Goal: Transaction & Acquisition: Subscribe to service/newsletter

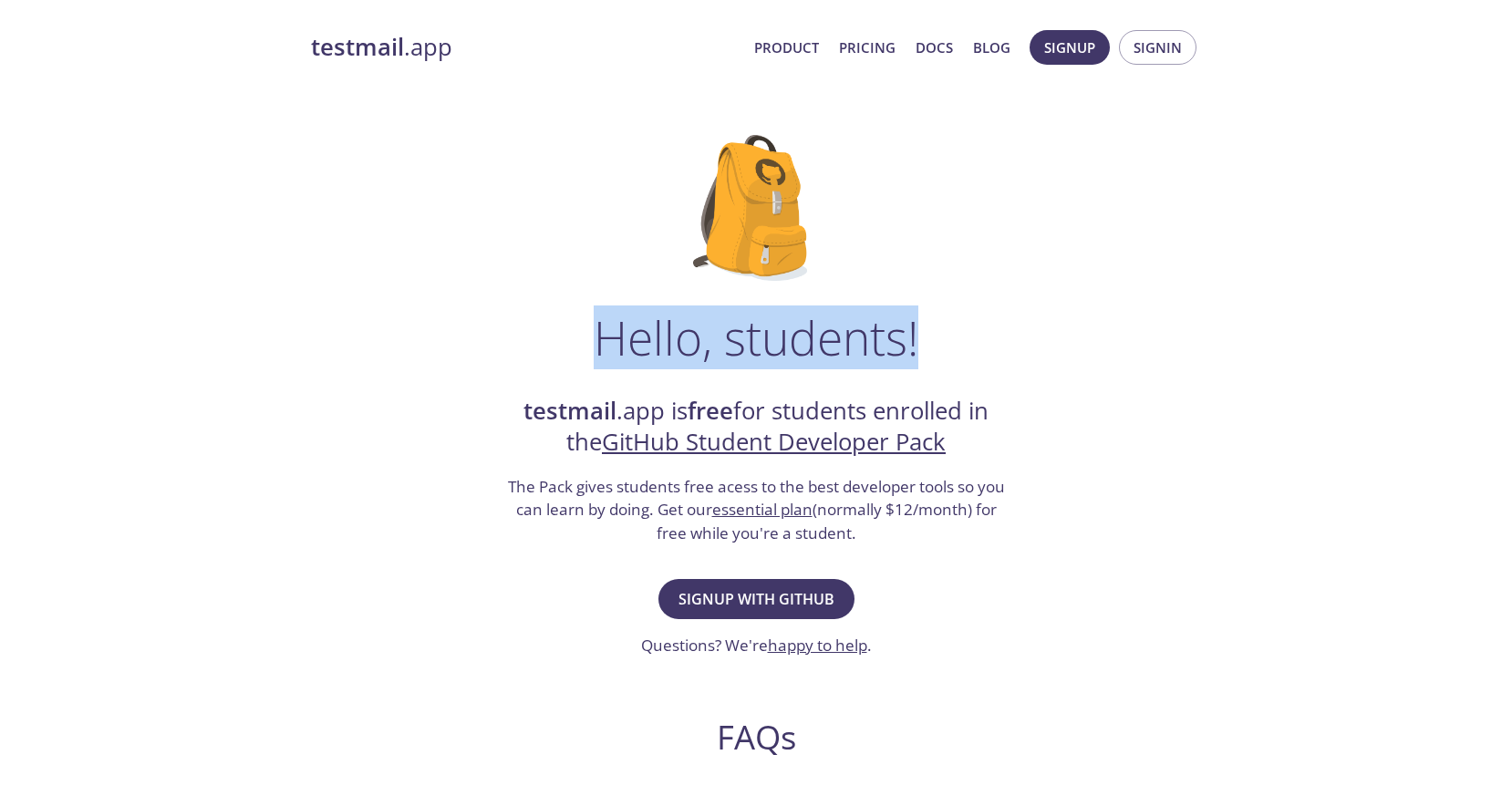
drag, startPoint x: 492, startPoint y: 321, endPoint x: 533, endPoint y: 305, distance: 44.0
click at [533, 305] on div "Hello, students! testmail .app is free for students enrolled in the GitHub Stud…" at bounding box center [755, 662] width 890 height 1113
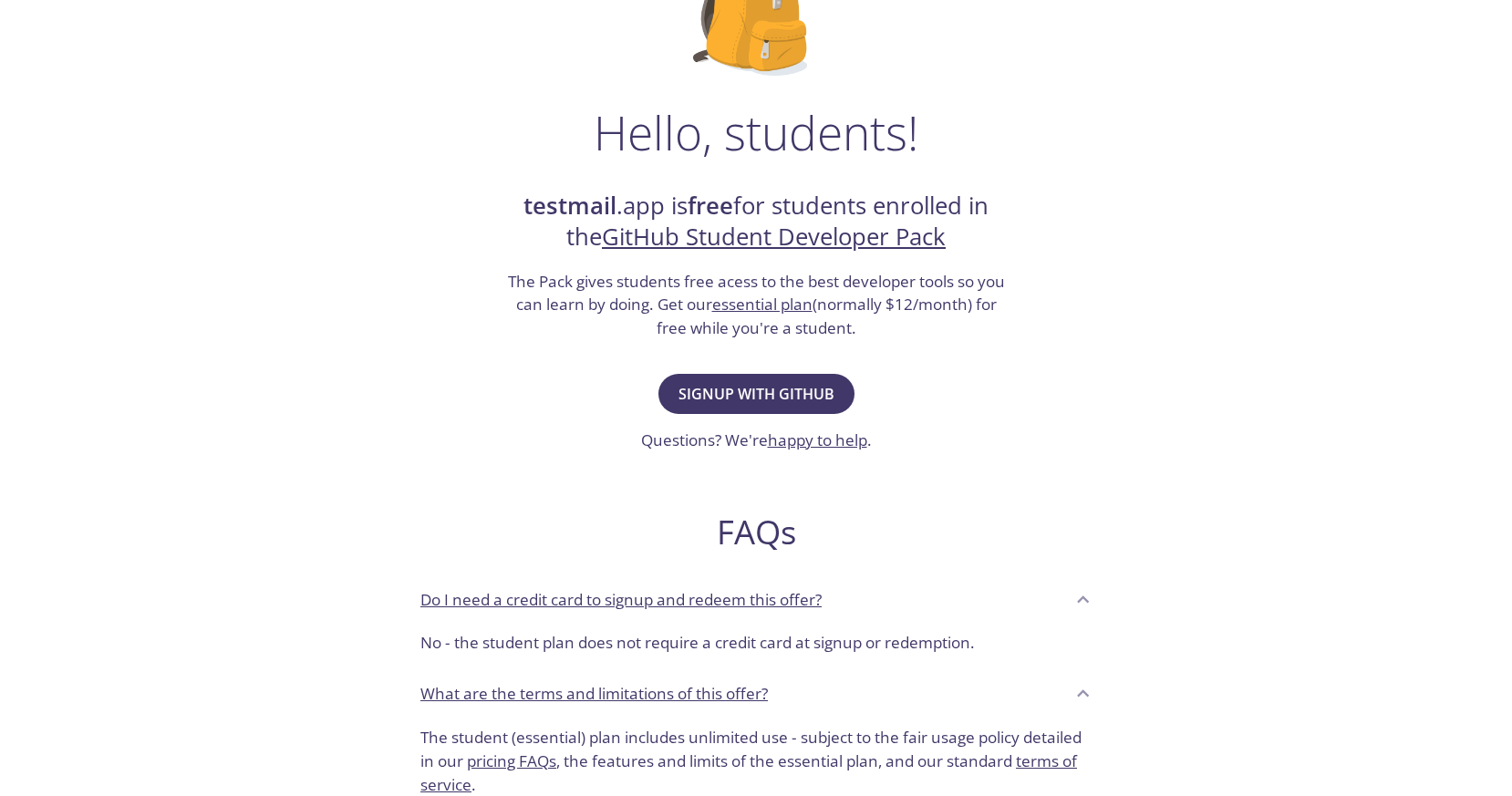
scroll to position [509, 0]
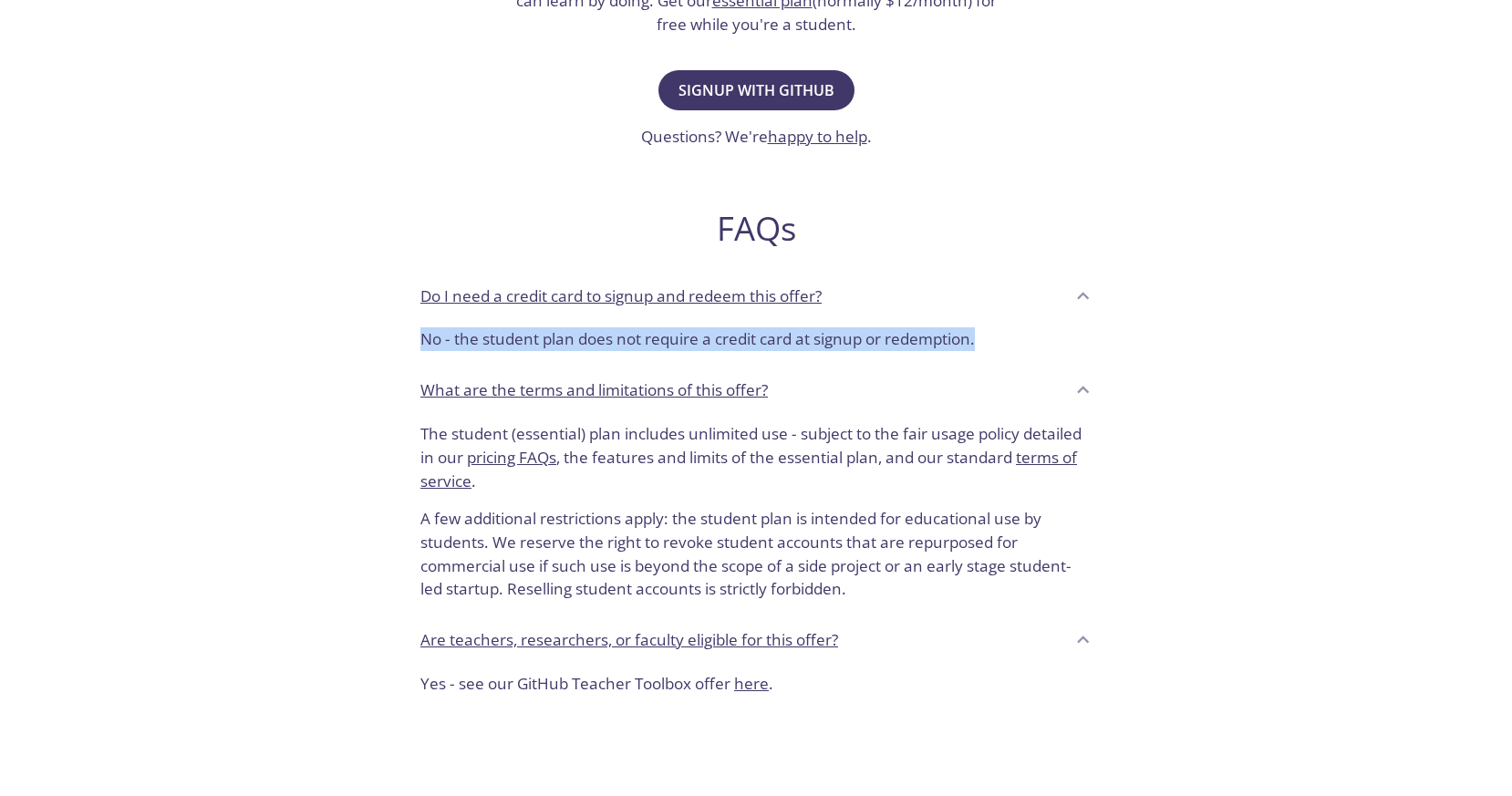
drag, startPoint x: 372, startPoint y: 329, endPoint x: 996, endPoint y: 341, distance: 624.1
click at [996, 341] on div "Hello, students! testmail .app is free for students enrolled in the GitHub Stud…" at bounding box center [755, 153] width 890 height 1113
click at [996, 341] on p "No - the student plan does not require a credit card at signup or redemption." at bounding box center [755, 339] width 671 height 23
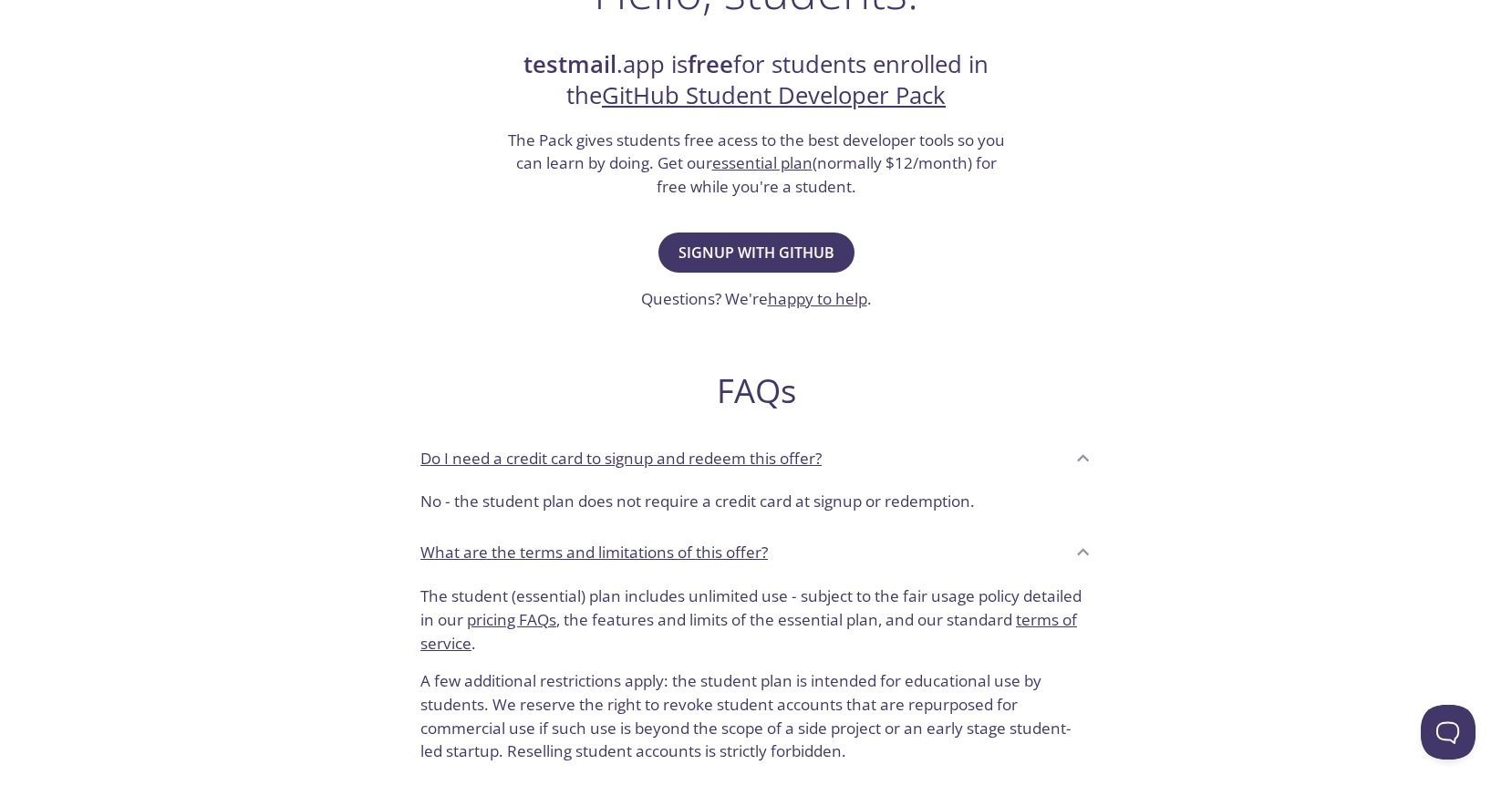
scroll to position [0, 0]
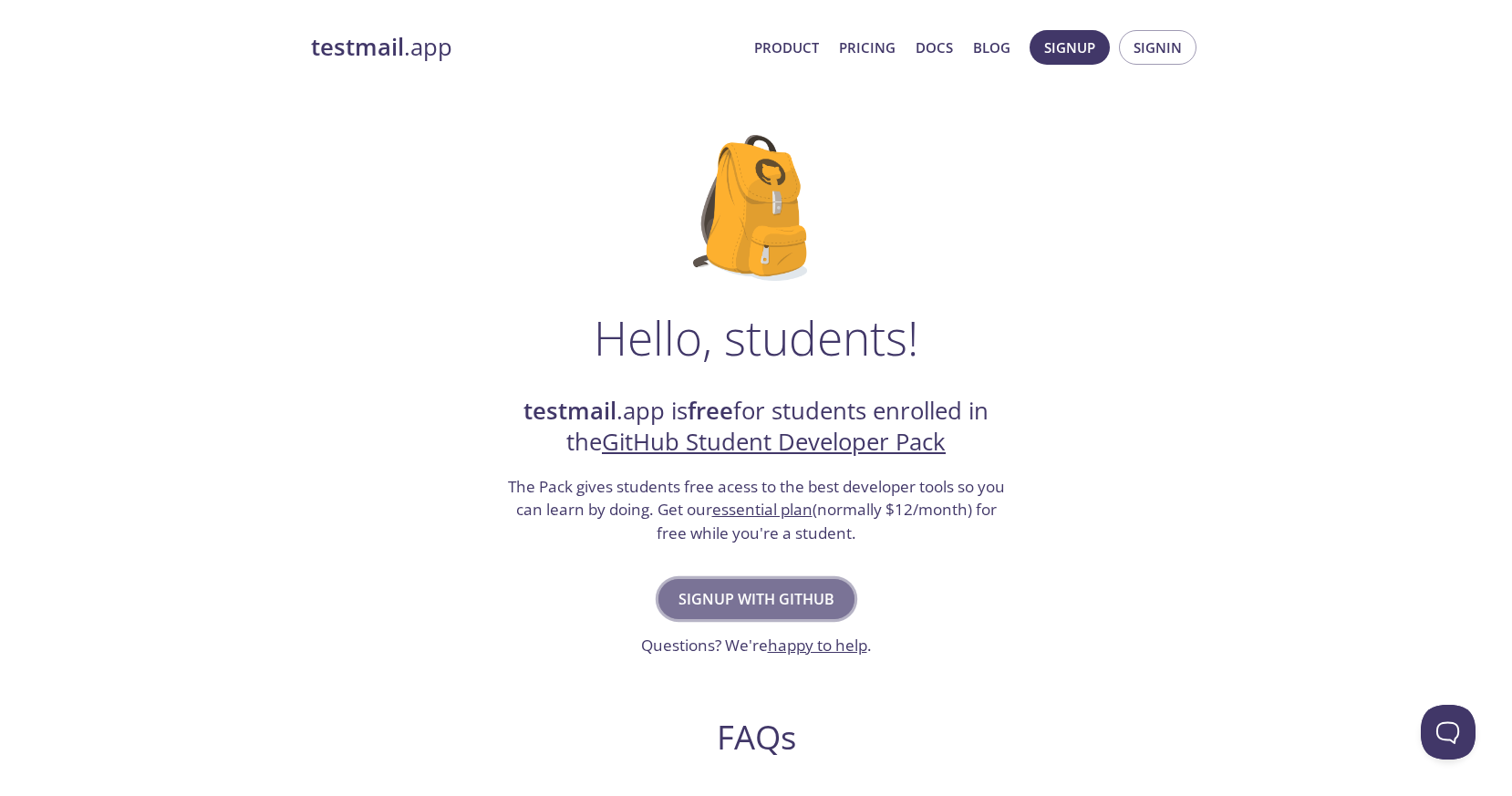
click at [734, 602] on span "Signup with GitHub" at bounding box center [757, 599] width 156 height 25
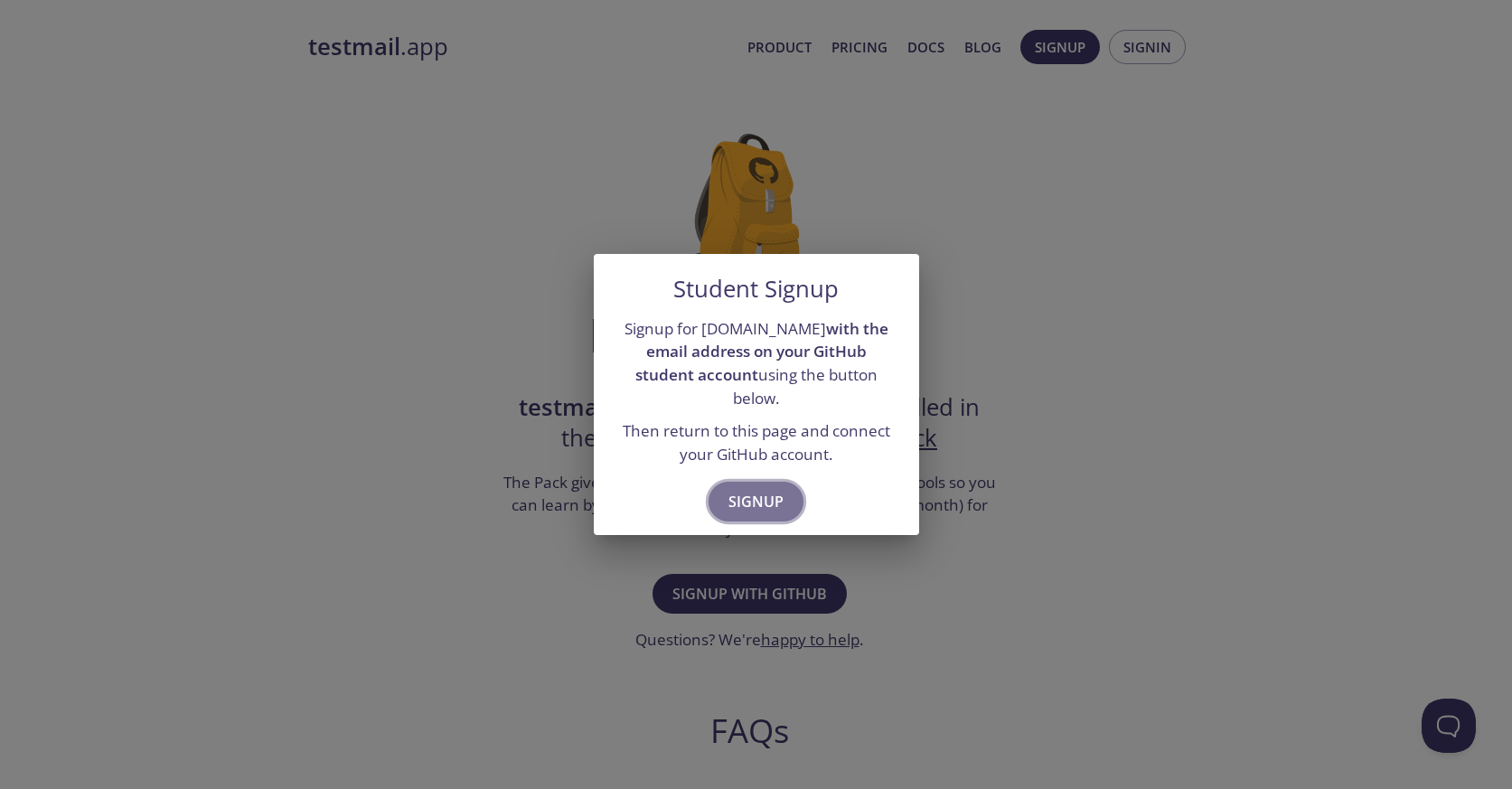
click at [739, 493] on span "Signup" at bounding box center [756, 501] width 55 height 25
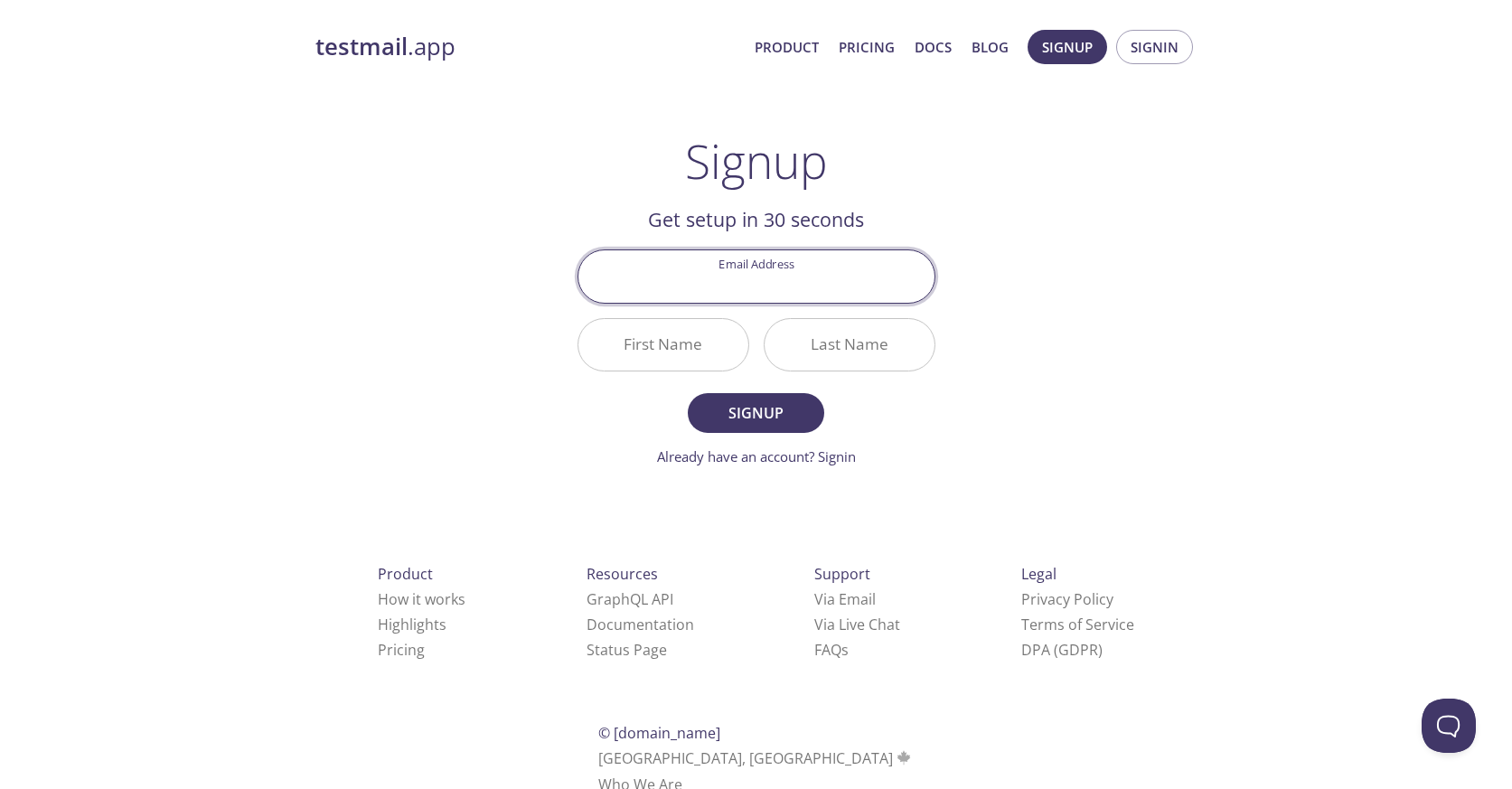
click at [741, 293] on input "Email Address" at bounding box center [757, 276] width 356 height 51
click at [361, 45] on strong "testmail" at bounding box center [361, 46] width 92 height 32
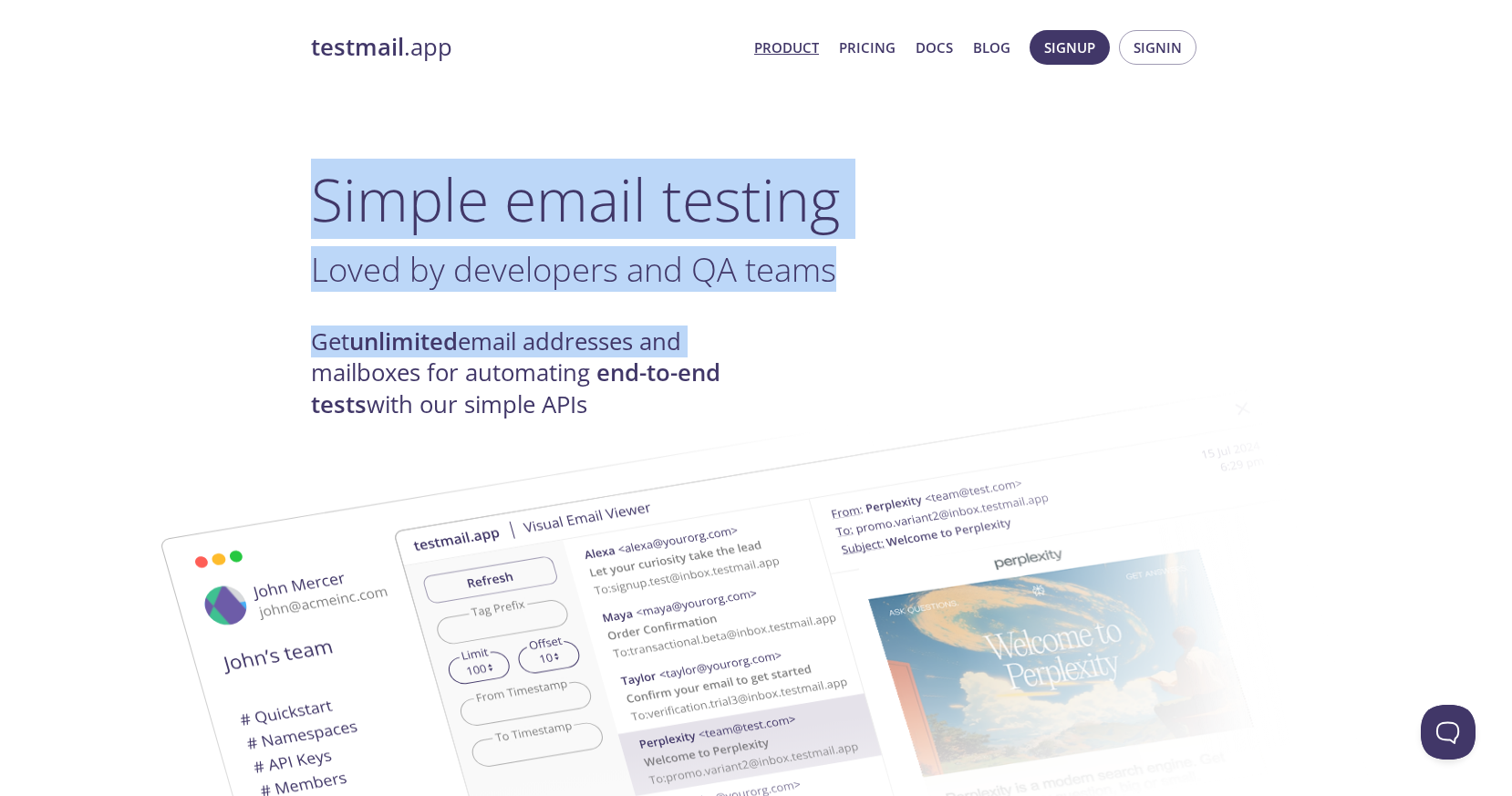
drag, startPoint x: 233, startPoint y: 188, endPoint x: 780, endPoint y: 326, distance: 564.1
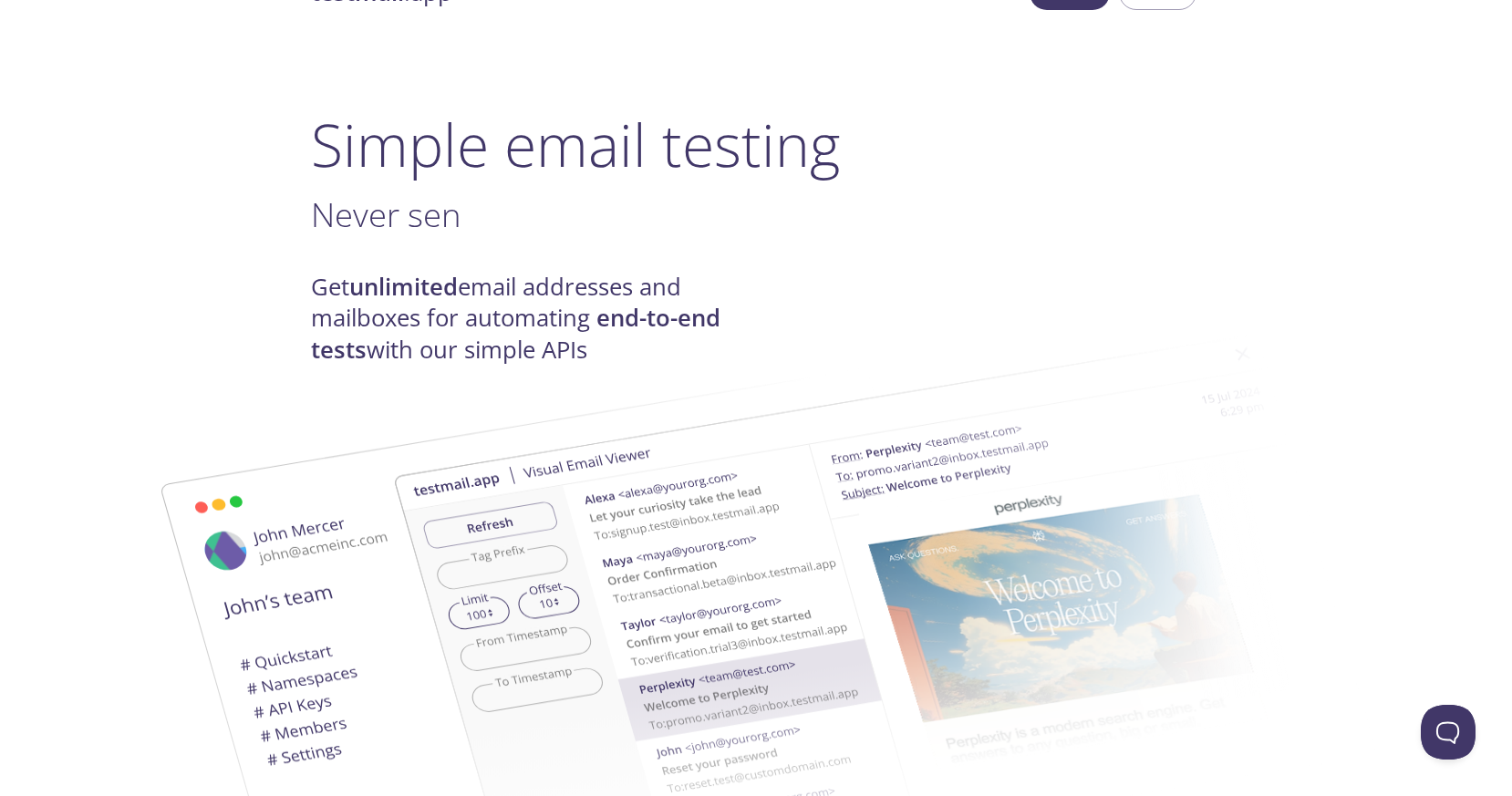
scroll to position [156, 0]
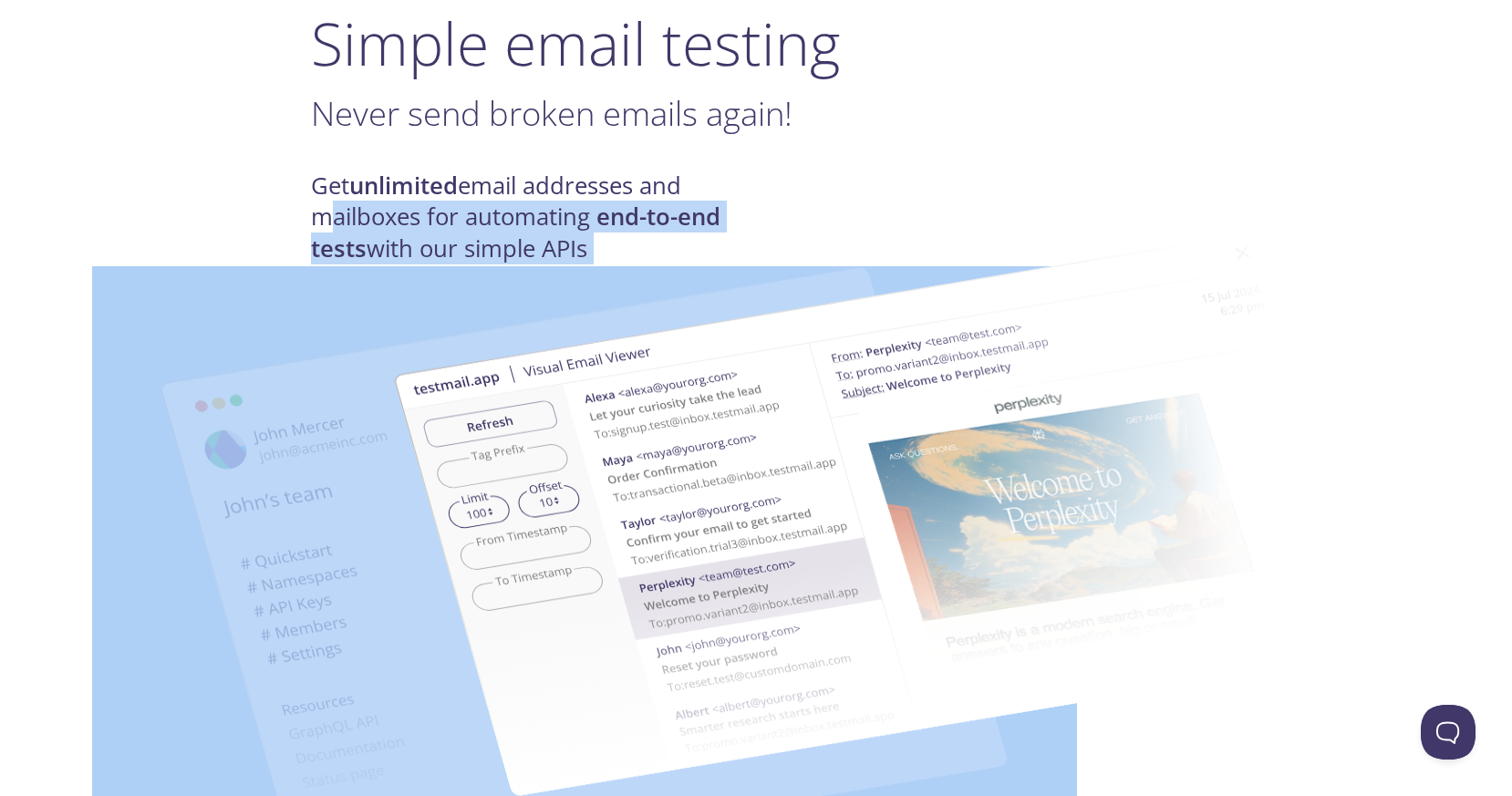
drag, startPoint x: 266, startPoint y: 228, endPoint x: 564, endPoint y: 249, distance: 298.7
click at [564, 249] on img at bounding box center [885, 516] width 985 height 617
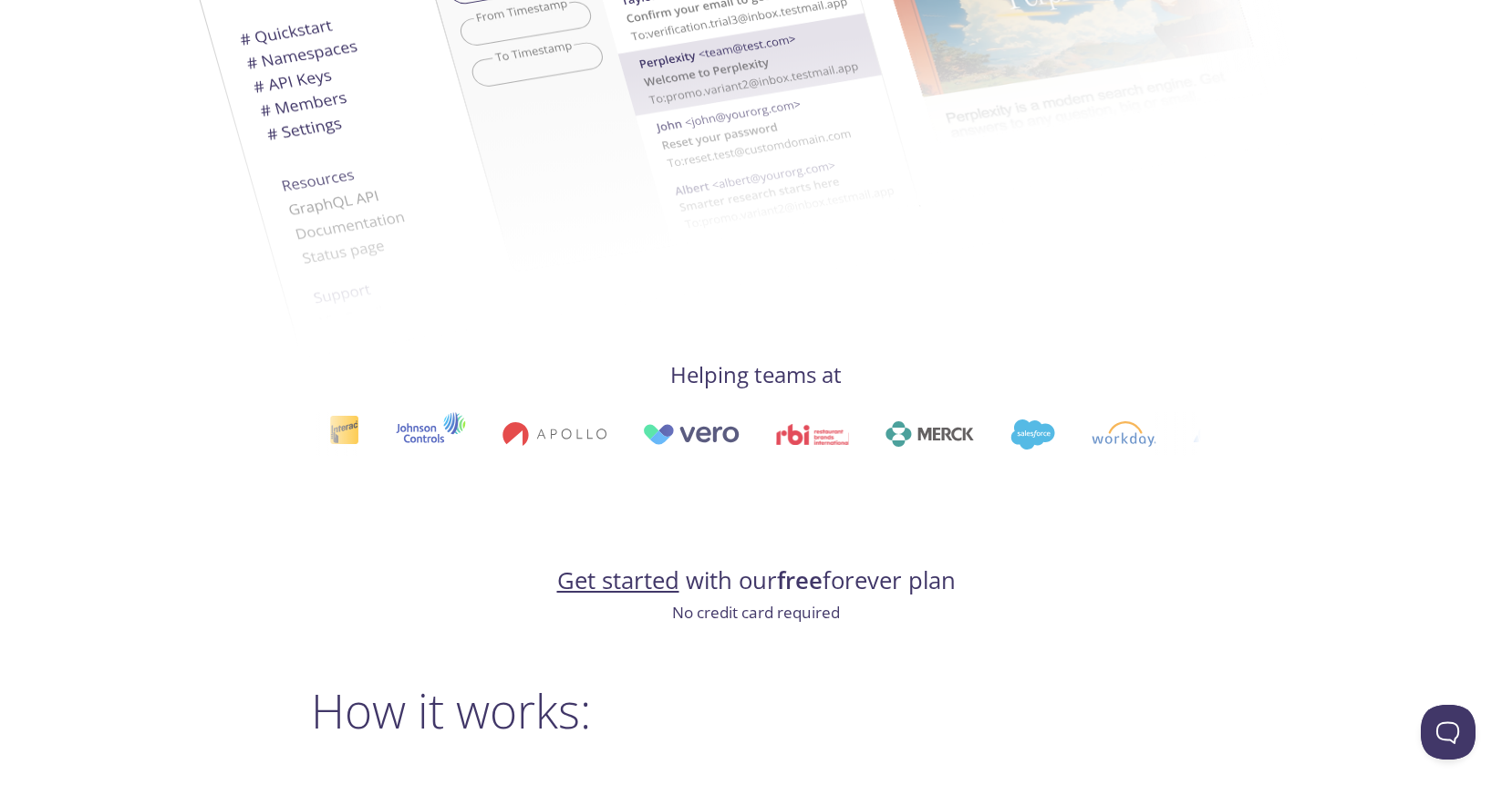
scroll to position [936, 0]
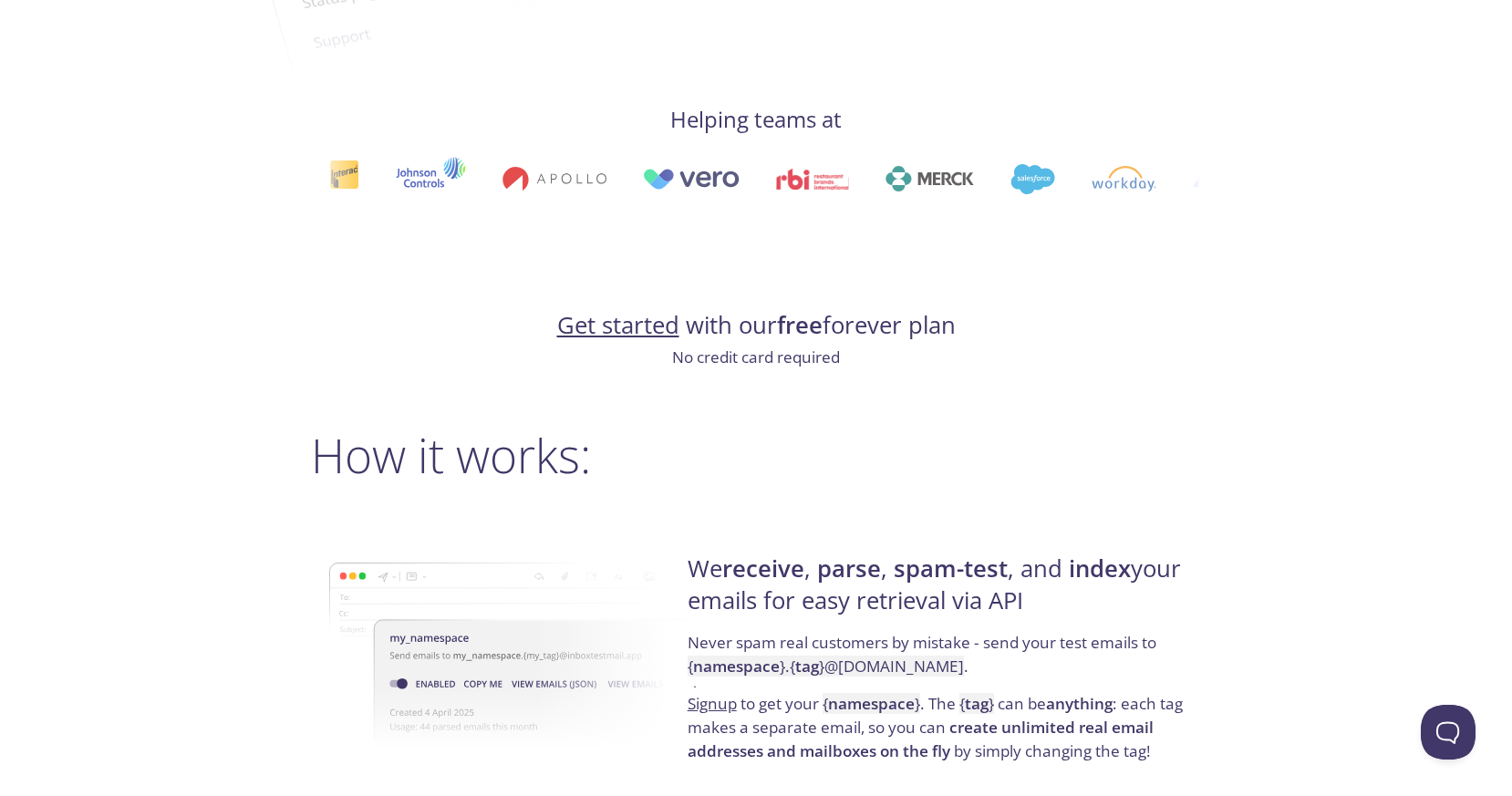
drag, startPoint x: 398, startPoint y: 228, endPoint x: 1029, endPoint y: 222, distance: 631.0
drag, startPoint x: 957, startPoint y: 182, endPoint x: 599, endPoint y: 185, distance: 358.0
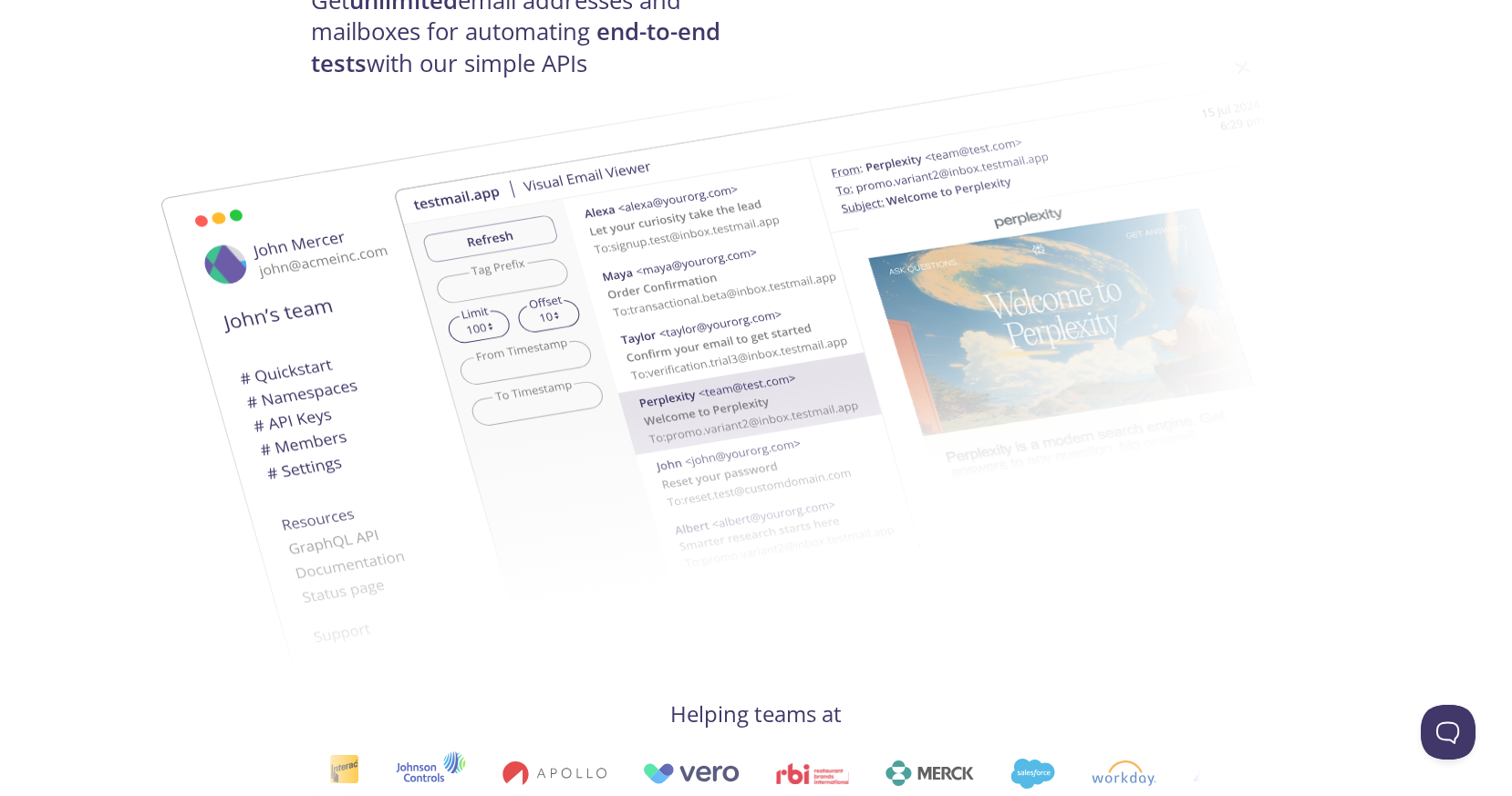
scroll to position [0, 0]
